Goal: Task Accomplishment & Management: Use online tool/utility

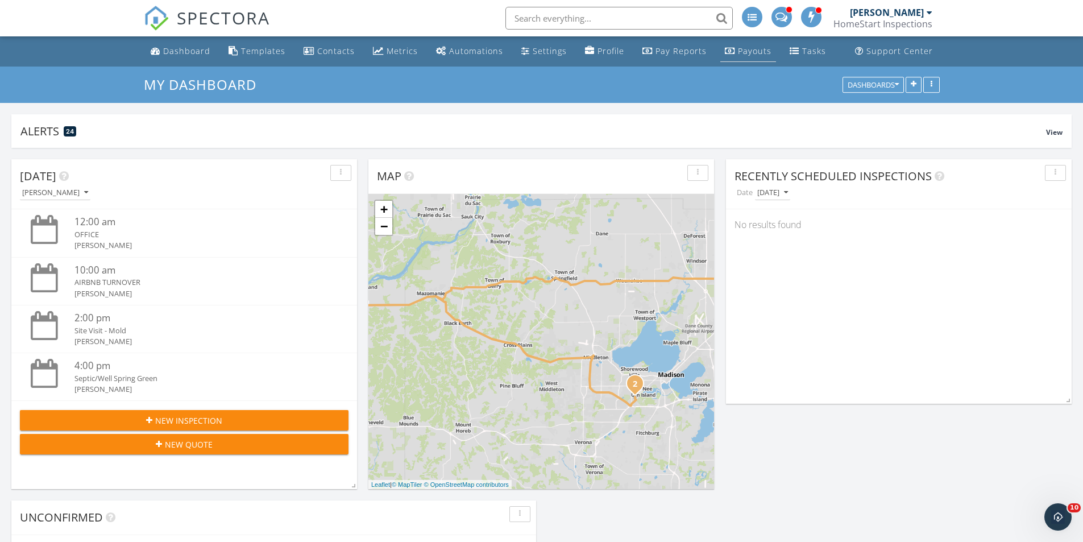
click at [725, 49] on div "Payouts" at bounding box center [730, 50] width 10 height 9
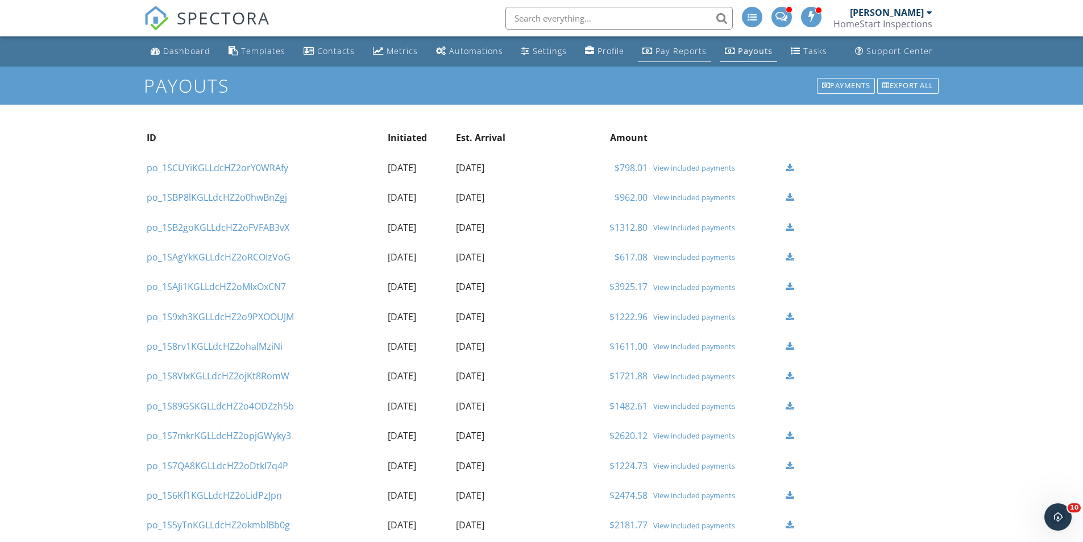
click at [667, 57] on link "Pay Reports" at bounding box center [674, 51] width 73 height 21
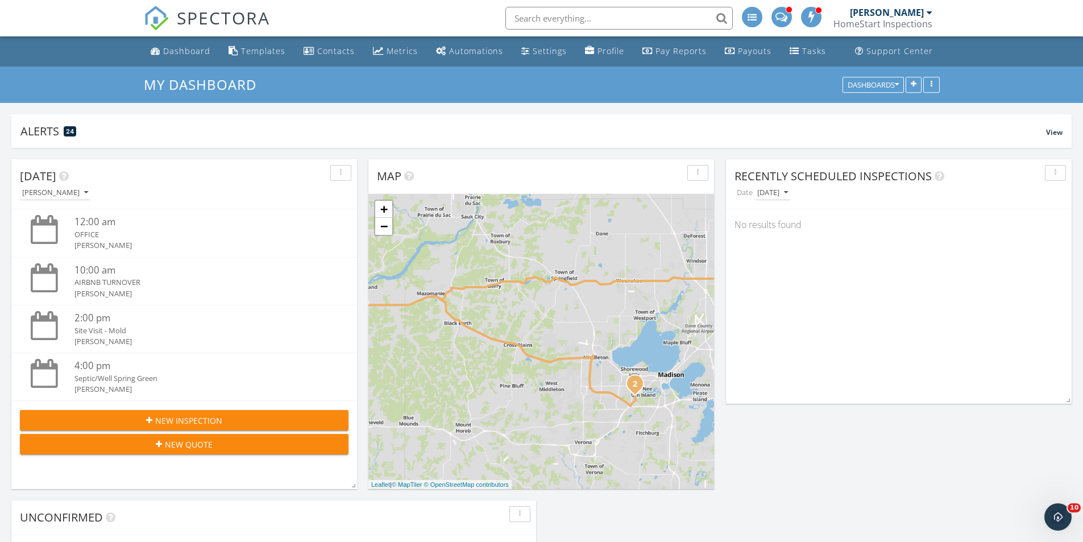
click at [918, 9] on div "[PERSON_NAME]" at bounding box center [887, 12] width 74 height 11
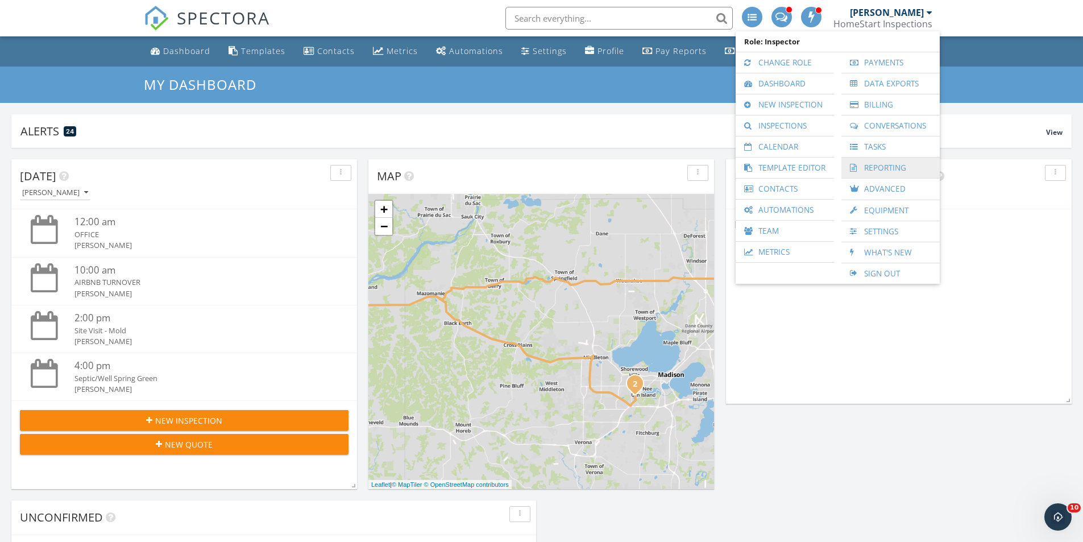
click at [893, 169] on link "Reporting" at bounding box center [890, 167] width 87 height 20
